Goal: Information Seeking & Learning: Compare options

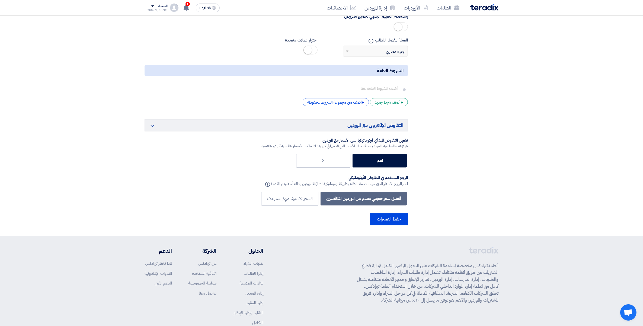
scroll to position [1404, 0]
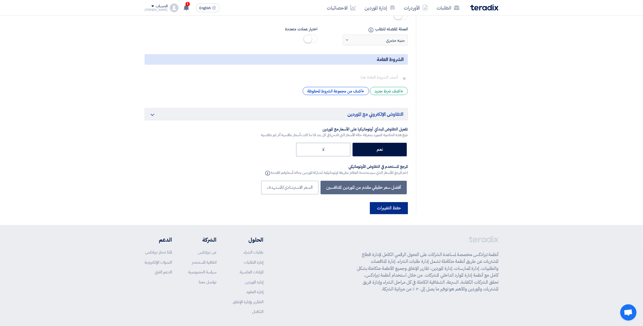
click at [387, 202] on button "حفظ التغييرات" at bounding box center [389, 208] width 38 height 12
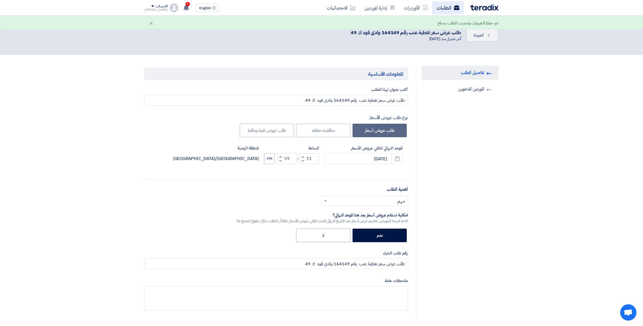
click at [444, 10] on link "الطلبات" at bounding box center [447, 7] width 31 height 13
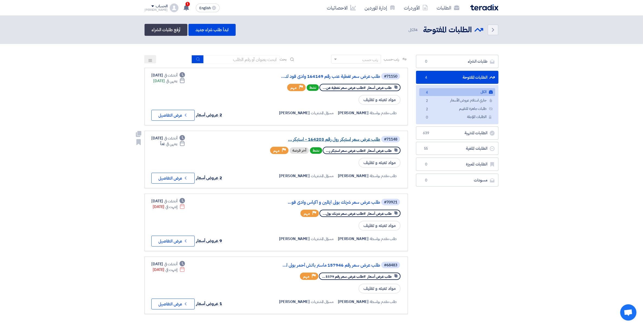
click at [356, 138] on link "طلب عرض سعر استيكر رول رقم 164203 - استيكر ..." at bounding box center [326, 139] width 108 height 5
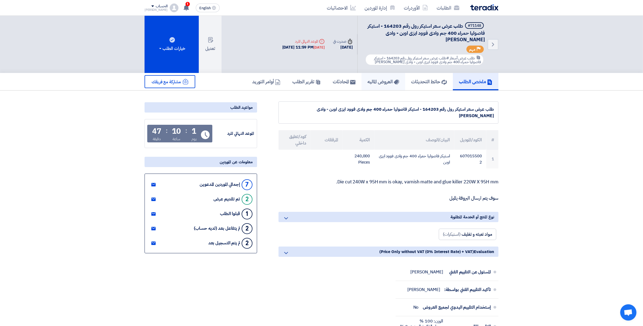
click at [383, 81] on h5 "العروض الماليه" at bounding box center [384, 81] width 32 height 6
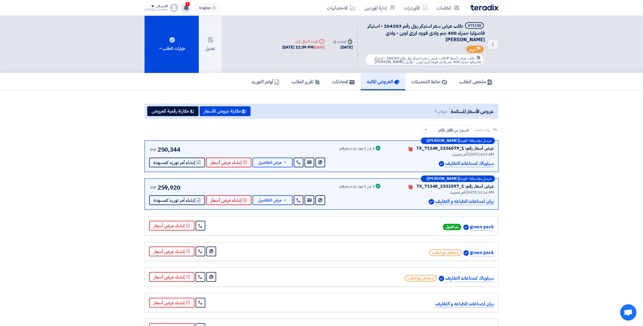
click at [181, 11] on div "1 لقد استلمت عرض سعر بقيمه "1938216.6" لطلبك الخاص بشراء."طلب عرض سعر تغطية عنب…" at bounding box center [186, 7] width 11 height 11
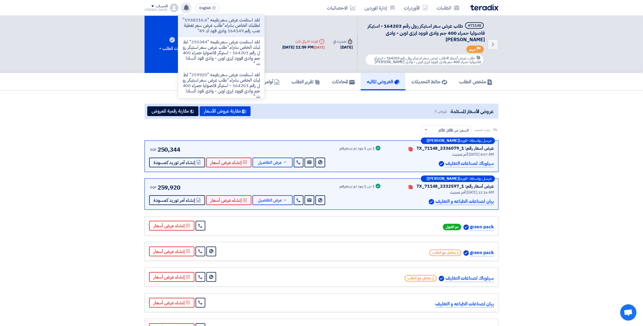
click at [583, 145] on section "عروض الأسعار المستلمة عروض 7 مقارنة عروض الأسعار مقارنة رقمية للعروض رتب حسب رت…" at bounding box center [321, 221] width 643 height 261
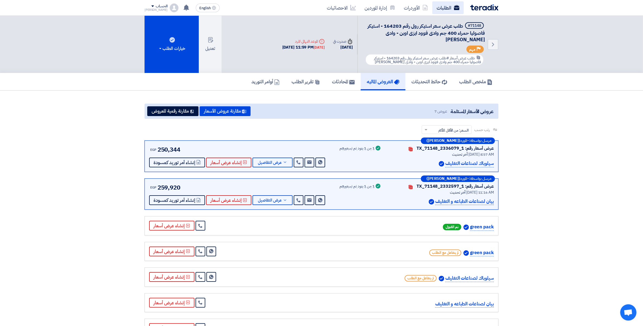
click at [441, 8] on link "الطلبات" at bounding box center [447, 7] width 31 height 13
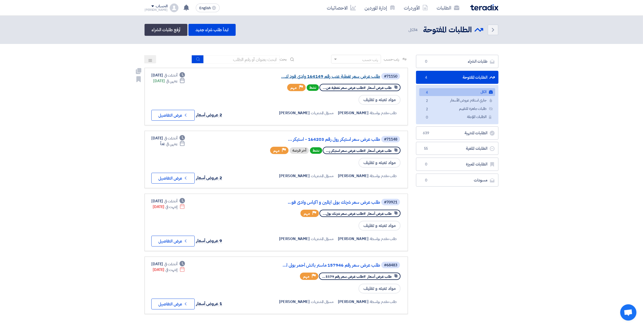
click at [349, 76] on link "طلب عرض سعر تغطية عنب رقم 164149 وادى فود ك..." at bounding box center [326, 76] width 108 height 5
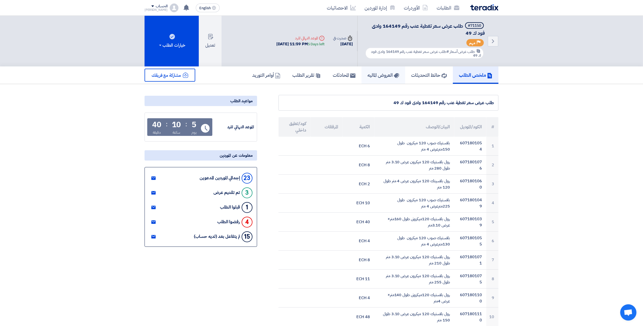
click at [381, 75] on h5 "العروض الماليه" at bounding box center [384, 75] width 32 height 6
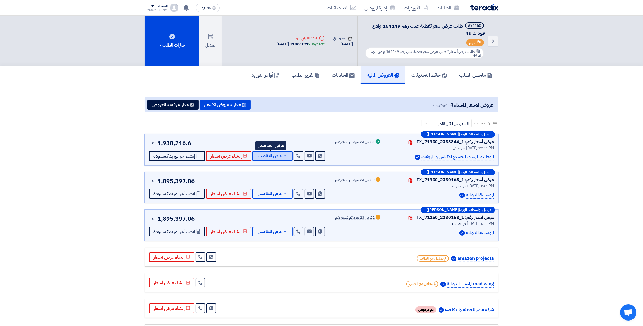
click at [282, 159] on button "عرض التفاصيل" at bounding box center [273, 156] width 40 height 10
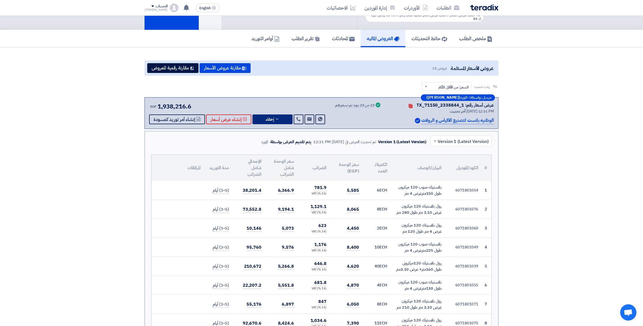
scroll to position [34, 0]
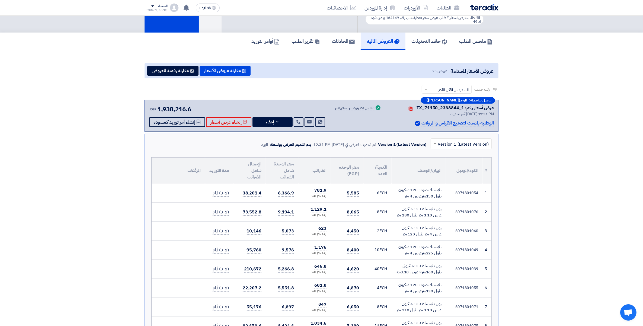
click at [416, 194] on div "بلاستيك صوب 120 ميكرون طول 150مترعرض 4 متر" at bounding box center [419, 193] width 46 height 12
click at [350, 192] on span "5,585" at bounding box center [353, 193] width 12 height 7
click at [278, 120] on button "إخفاء" at bounding box center [273, 122] width 40 height 10
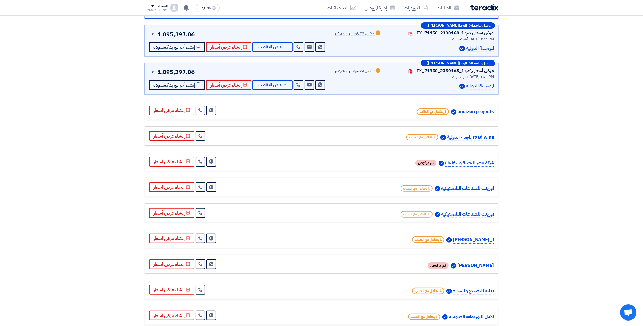
scroll to position [136, 0]
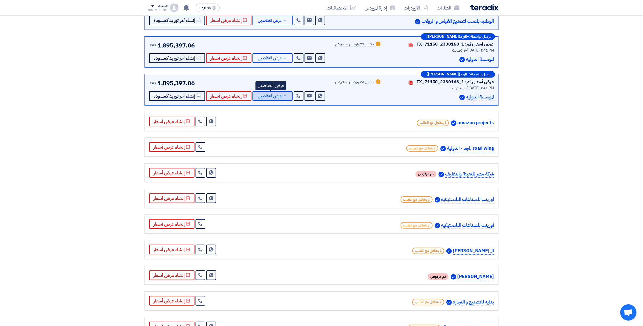
click at [283, 60] on icon at bounding box center [285, 58] width 4 height 4
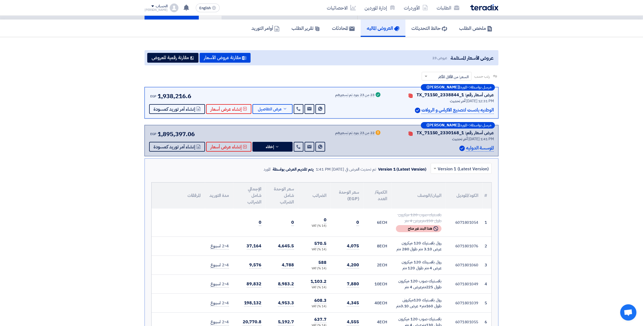
scroll to position [0, 0]
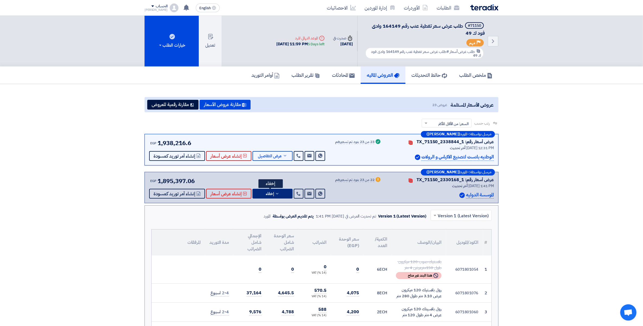
click at [276, 191] on icon at bounding box center [277, 193] width 4 height 4
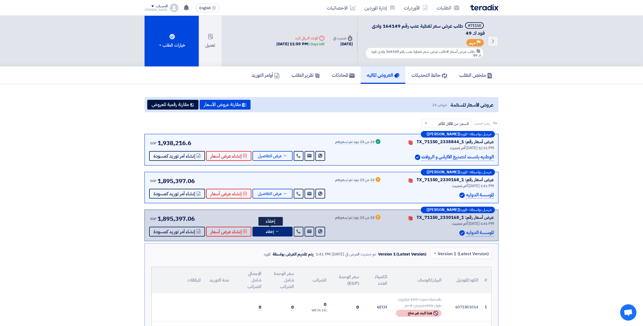
click at [285, 231] on button "إخفاء" at bounding box center [273, 232] width 40 height 10
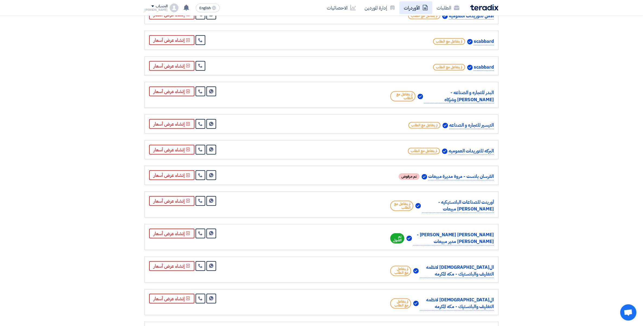
scroll to position [339, 0]
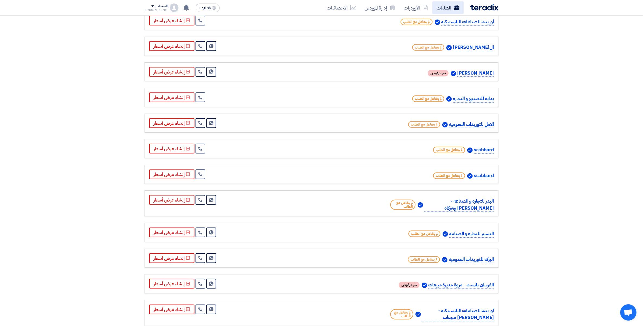
click at [449, 9] on link "الطلبات" at bounding box center [447, 7] width 31 height 13
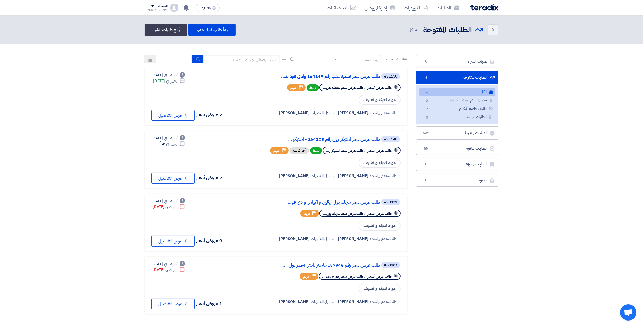
drag, startPoint x: 91, startPoint y: 124, endPoint x: 86, endPoint y: 130, distance: 8.3
click at [91, 124] on section "طلبات الشراء طلبات الشراء 0 الطلبات المفتوحة الطلبات المفتوحة 4 الكل الكل 4 جار…" at bounding box center [321, 187] width 643 height 286
